Goal: Complete application form

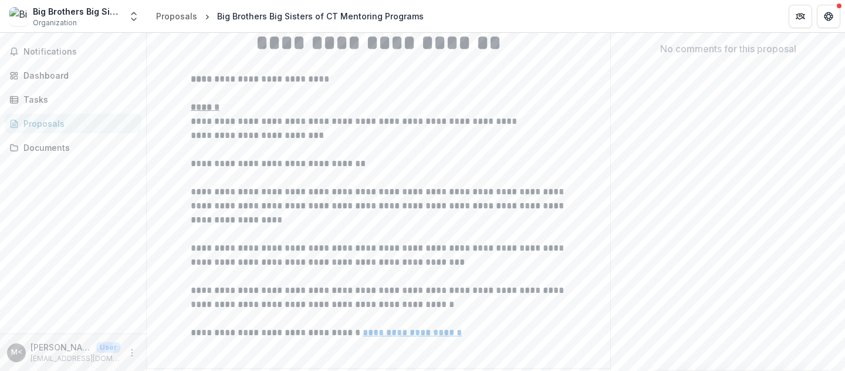
scroll to position [396, 0]
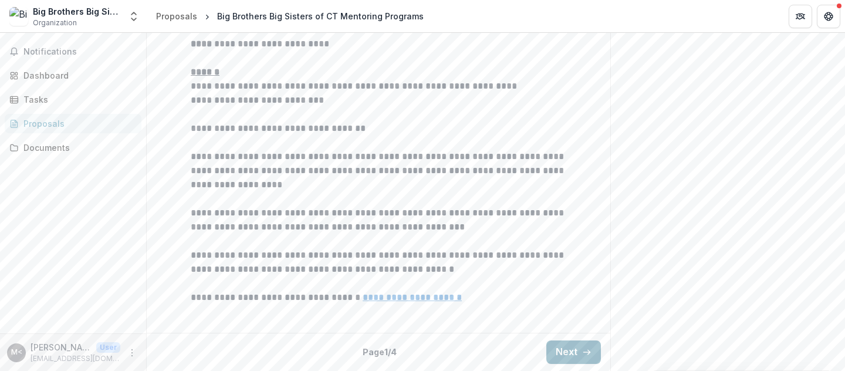
click at [575, 356] on button "Next" at bounding box center [573, 351] width 55 height 23
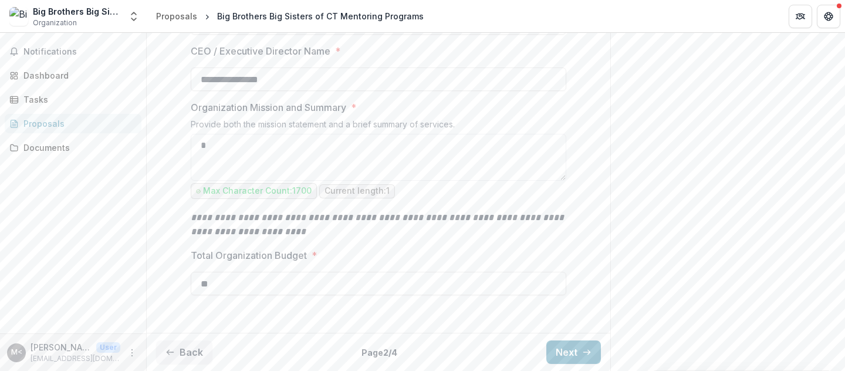
scroll to position [467, 0]
click at [569, 350] on button "Next" at bounding box center [573, 351] width 55 height 23
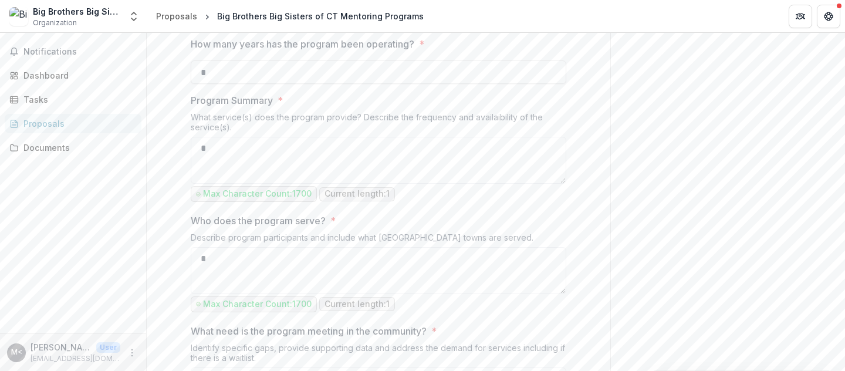
scroll to position [408, 0]
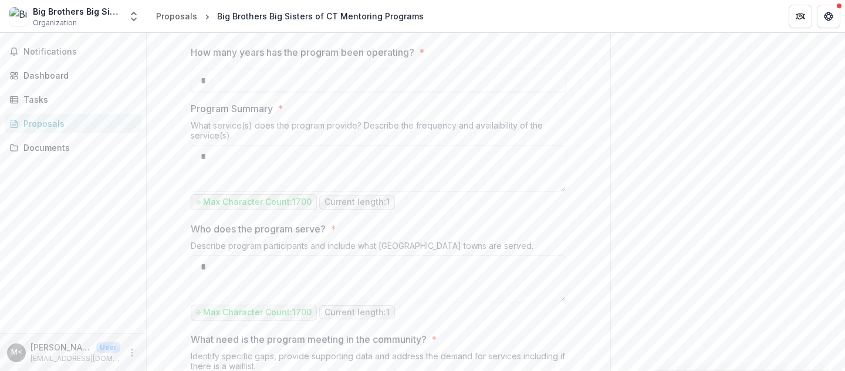
drag, startPoint x: 211, startPoint y: 202, endPoint x: 188, endPoint y: 198, distance: 23.9
drag, startPoint x: 260, startPoint y: 198, endPoint x: 151, endPoint y: 195, distance: 109.1
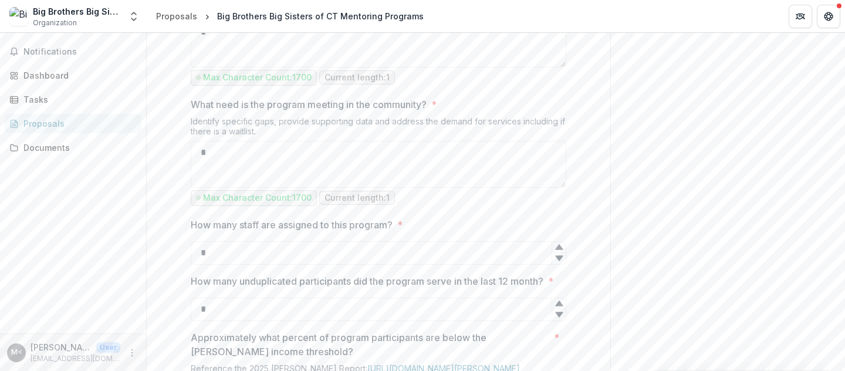
scroll to position [878, 0]
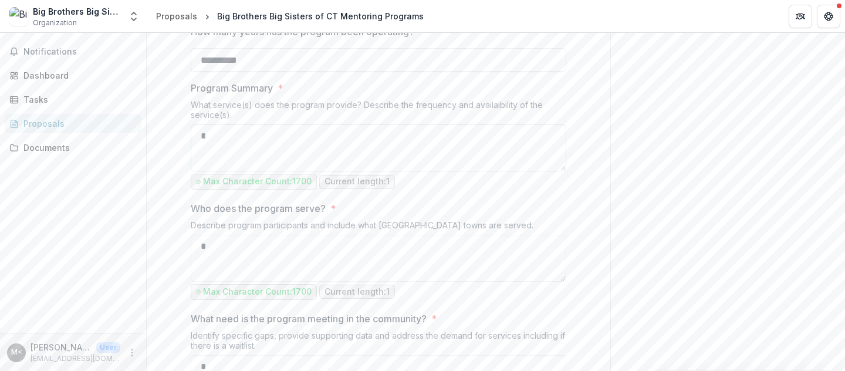
scroll to position [408, 0]
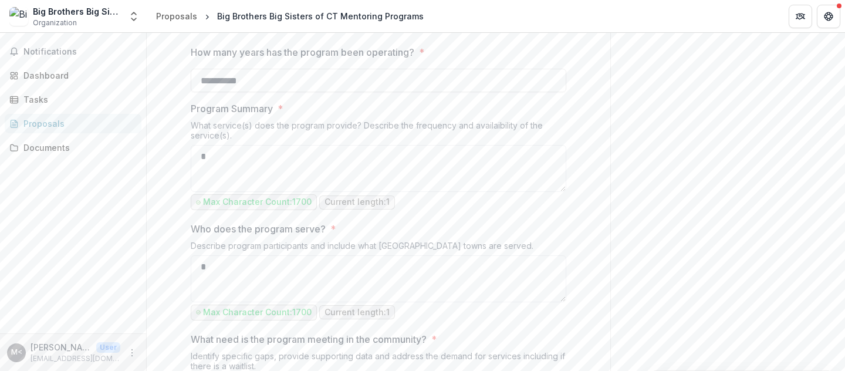
drag, startPoint x: 258, startPoint y: 201, endPoint x: 178, endPoint y: 191, distance: 79.8
paste input "**********"
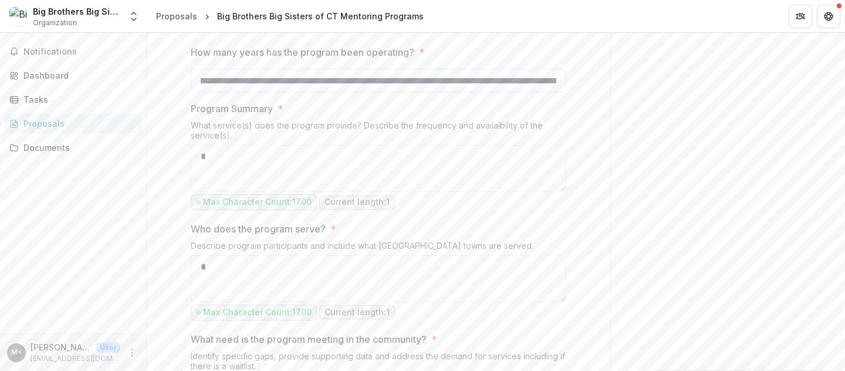
scroll to position [0, 0]
drag, startPoint x: 476, startPoint y: 194, endPoint x: 163, endPoint y: 202, distance: 314.0
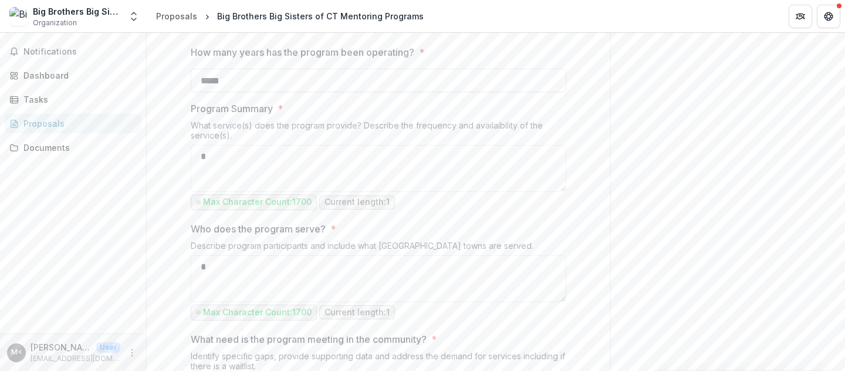
type input "*"
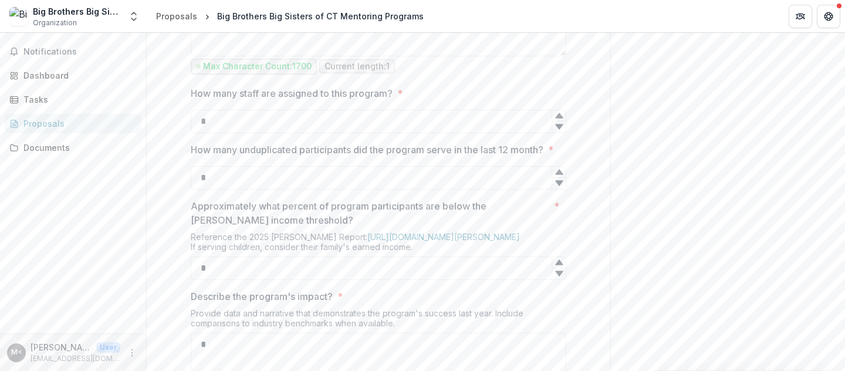
scroll to position [878, 0]
